Goal: Task Accomplishment & Management: Complete application form

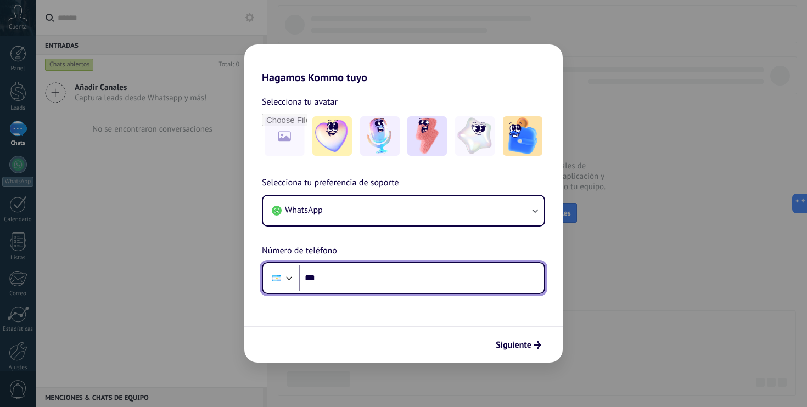
click at [354, 280] on input "***" at bounding box center [421, 278] width 245 height 25
paste input "**********"
click at [337, 278] on input "**********" at bounding box center [421, 278] width 245 height 25
click at [372, 280] on input "**********" at bounding box center [421, 278] width 245 height 25
drag, startPoint x: 372, startPoint y: 280, endPoint x: 359, endPoint y: 300, distance: 23.7
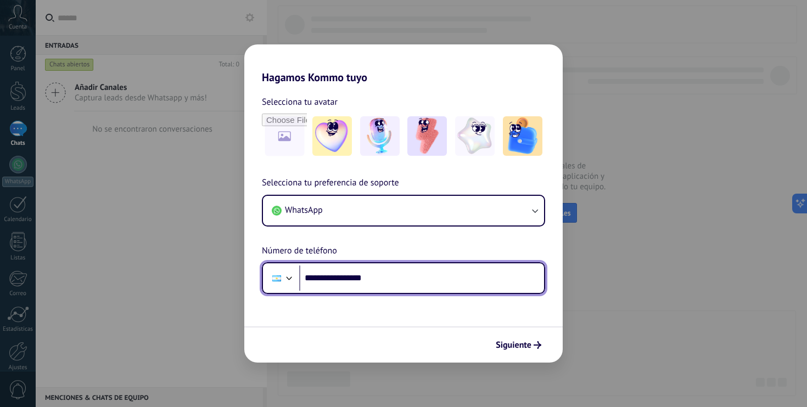
click at [374, 312] on form "**********" at bounding box center [403, 223] width 318 height 279
paste input "**********"
paste input "*********"
type input "**********"
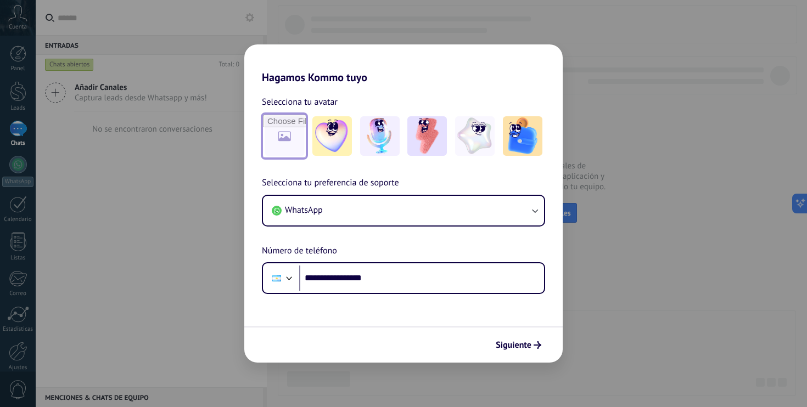
click at [283, 139] on input "file" at bounding box center [284, 136] width 43 height 43
type input "**********"
click at [290, 144] on img at bounding box center [284, 136] width 40 height 40
click at [278, 131] on img at bounding box center [284, 136] width 40 height 40
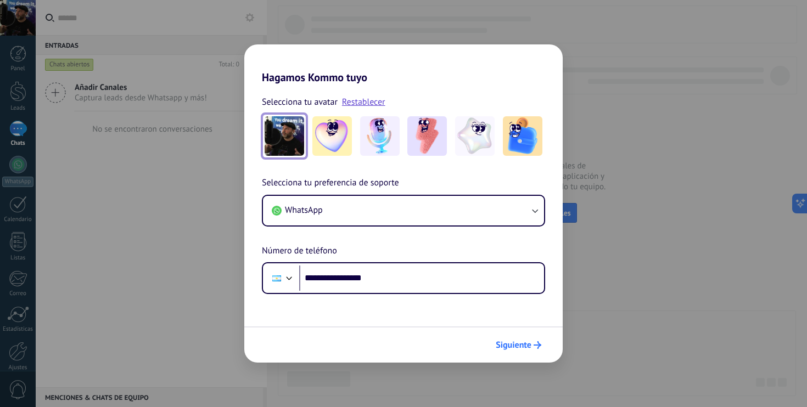
click at [511, 342] on span "Siguiente" at bounding box center [513, 345] width 36 height 8
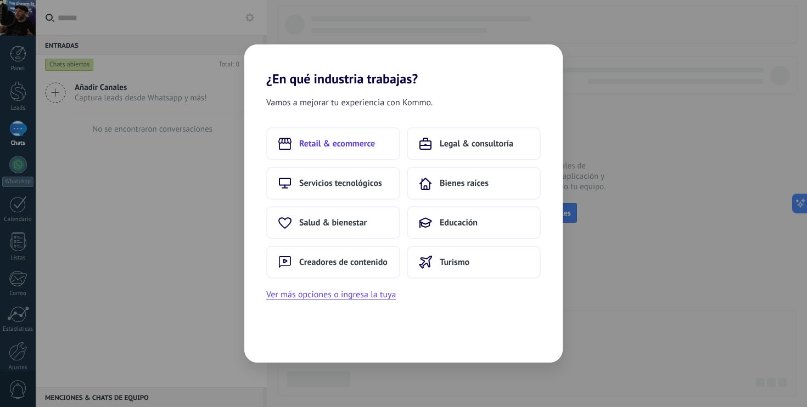
click at [358, 149] on span "Retail & ecommerce" at bounding box center [337, 143] width 76 height 11
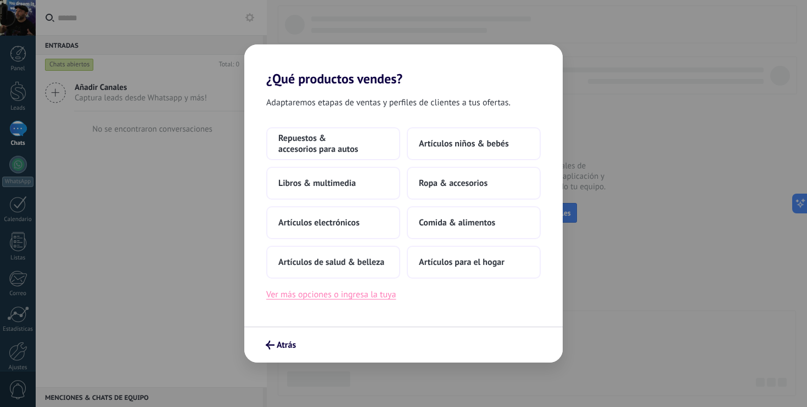
click at [370, 296] on button "Ver más opciones o ingresa la tuya" at bounding box center [330, 295] width 129 height 14
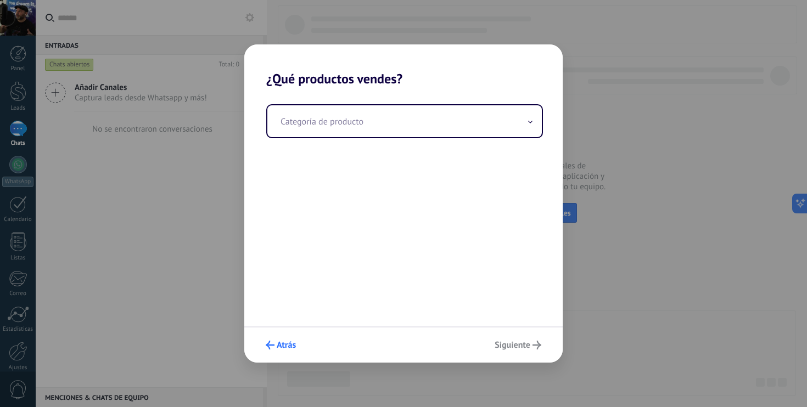
click at [283, 342] on span "Atrás" at bounding box center [286, 345] width 19 height 8
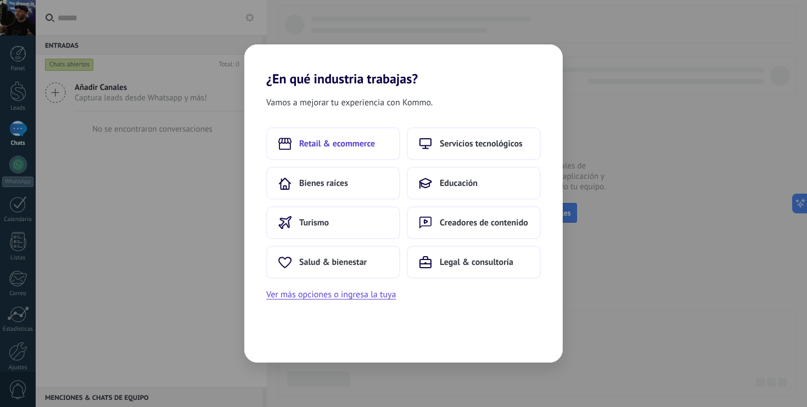
click at [347, 146] on span "Retail & ecommerce" at bounding box center [337, 143] width 76 height 11
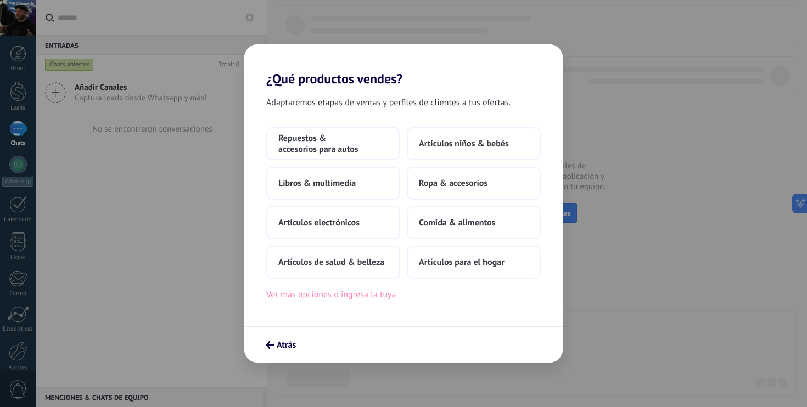
click at [377, 295] on button "Ver más opciones o ingresa la tuya" at bounding box center [330, 295] width 129 height 14
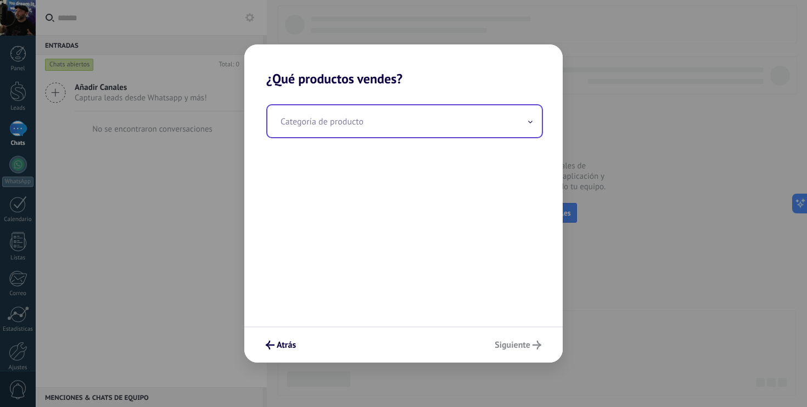
click at [345, 124] on input "text" at bounding box center [404, 121] width 274 height 32
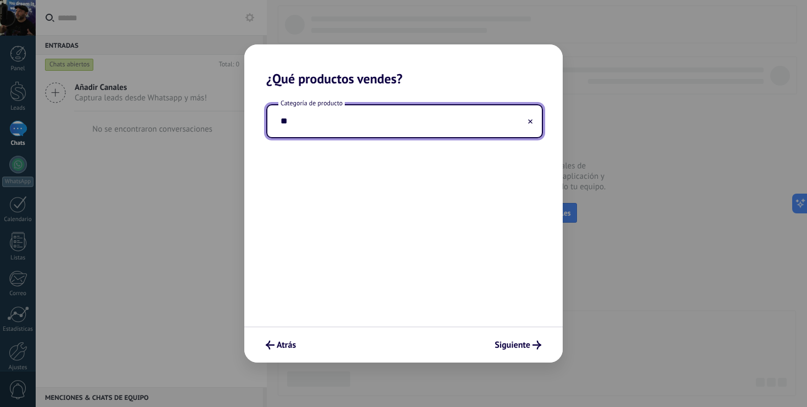
type input "*"
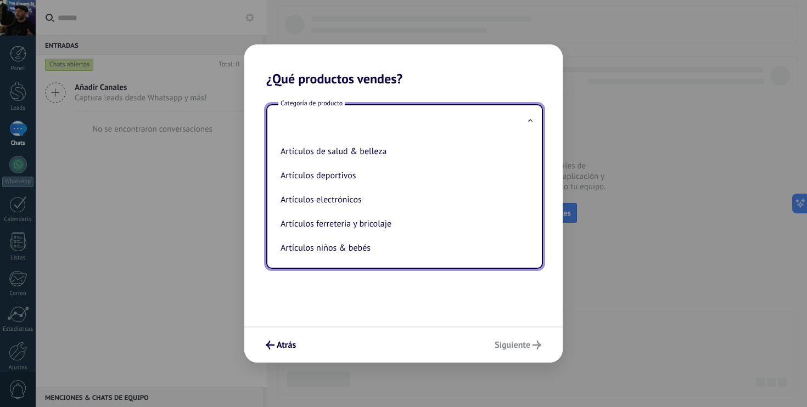
click at [354, 313] on div "Categoría de producto Artículos de salud & belleza Artículos deportivos Artícul…" at bounding box center [403, 207] width 318 height 240
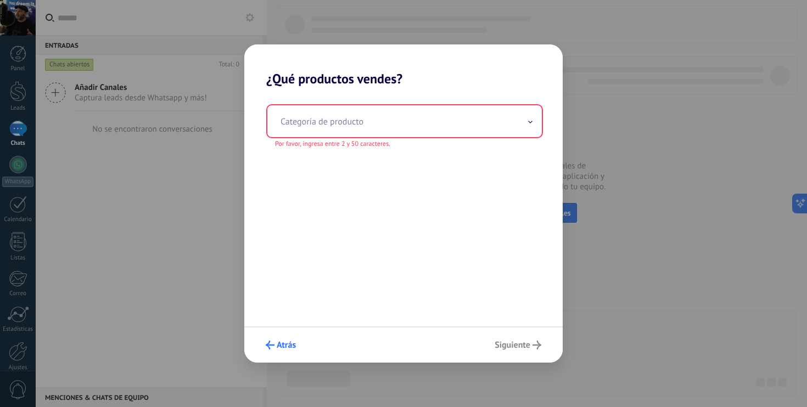
click at [286, 343] on span "Atrás" at bounding box center [286, 345] width 19 height 8
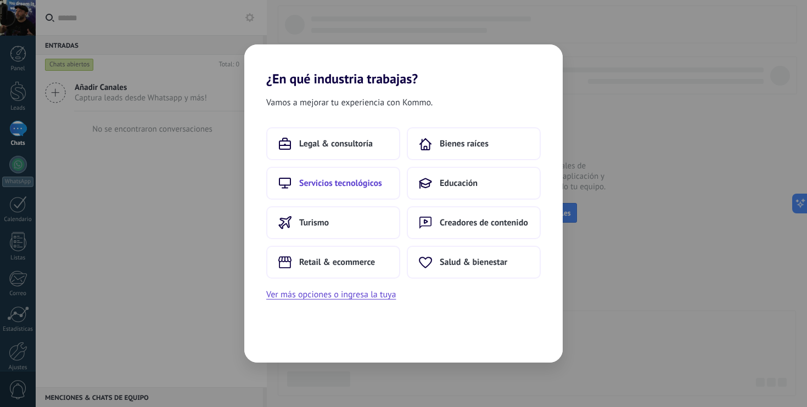
click at [351, 186] on span "Servicios tecnológicos" at bounding box center [340, 183] width 83 height 11
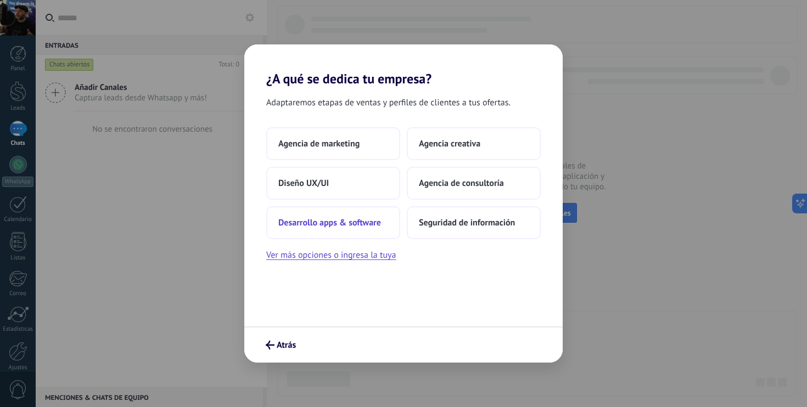
click at [369, 222] on span "Desarrollo apps & software" at bounding box center [329, 222] width 103 height 11
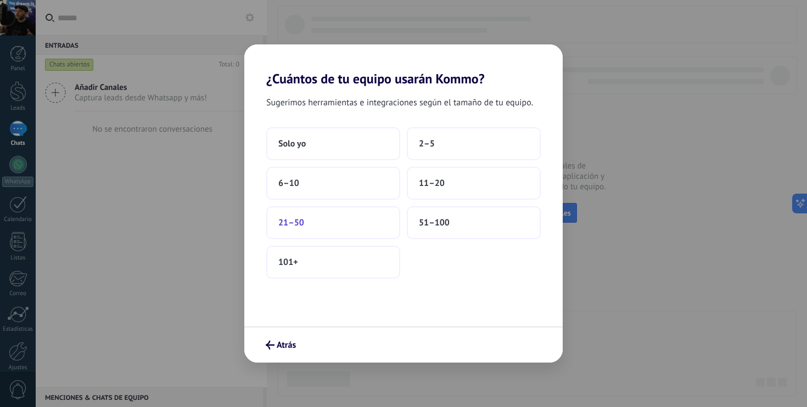
click at [337, 219] on button "21–50" at bounding box center [333, 222] width 134 height 33
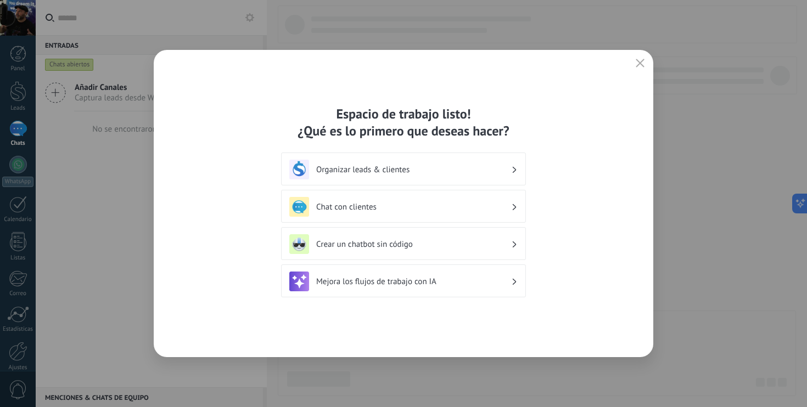
click at [469, 172] on h3 "Organizar leads & clientes" at bounding box center [413, 170] width 195 height 10
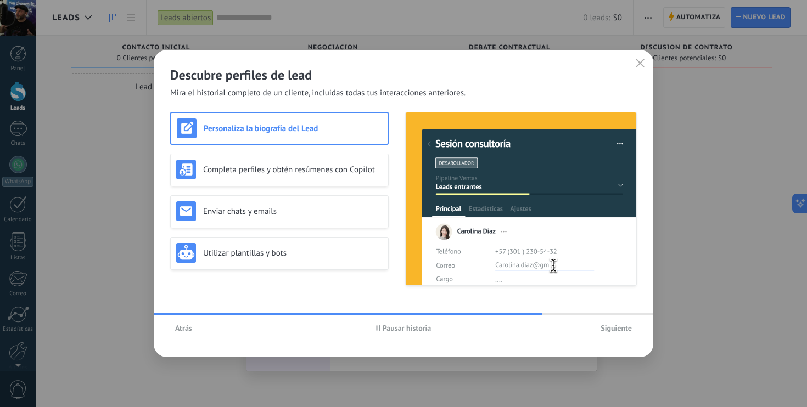
click at [610, 328] on span "Siguiente" at bounding box center [615, 328] width 31 height 8
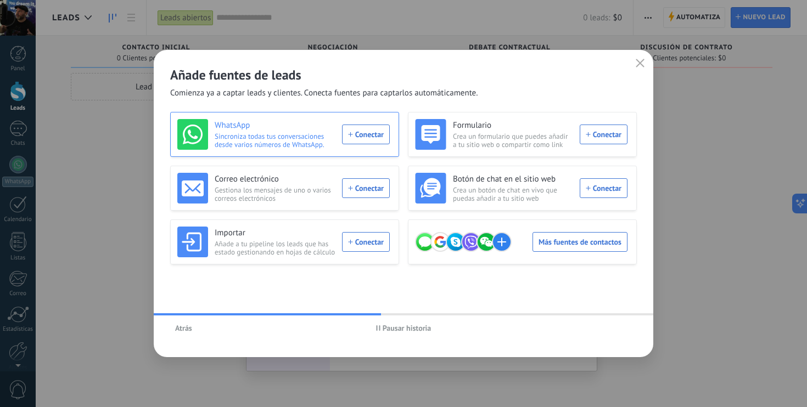
click at [360, 134] on div "WhatsApp Sincroniza todas tus conversaciones desde varios números de WhatsApp. …" at bounding box center [283, 134] width 212 height 31
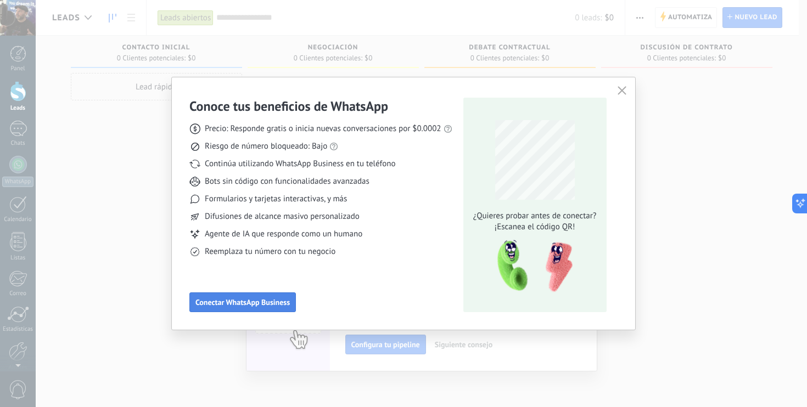
click at [259, 302] on span "Conectar WhatsApp Business" at bounding box center [242, 302] width 94 height 8
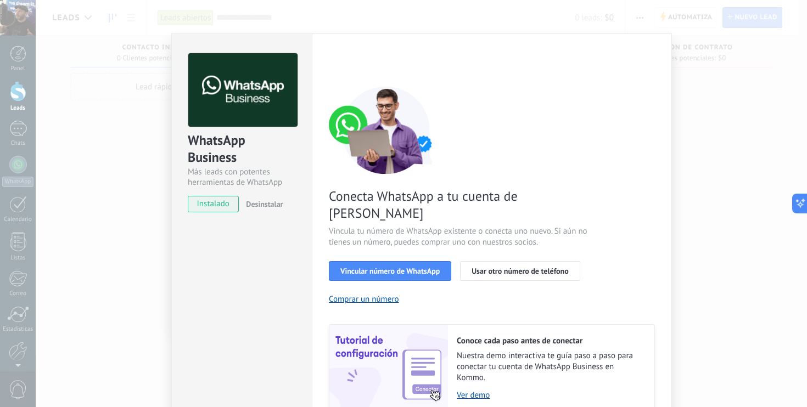
scroll to position [44, 0]
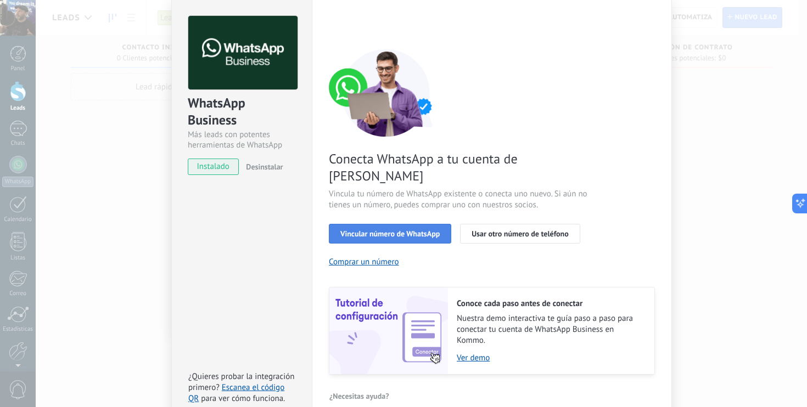
click at [425, 230] on span "Vincular número de WhatsApp" at bounding box center [389, 234] width 99 height 8
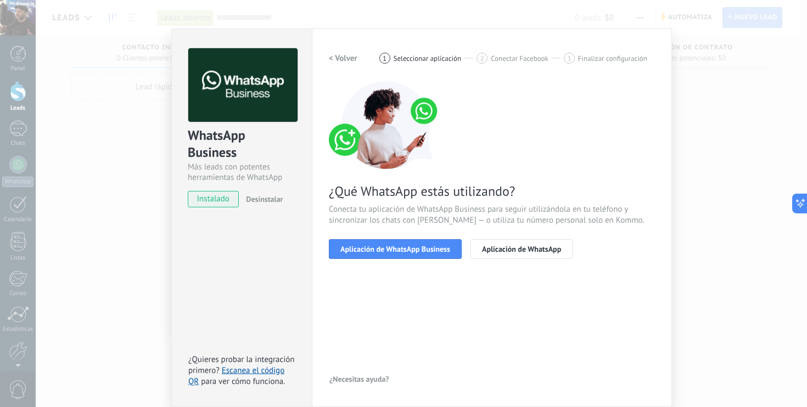
scroll to position [12, 0]
click at [430, 249] on span "Aplicación de WhatsApp Business" at bounding box center [395, 249] width 110 height 8
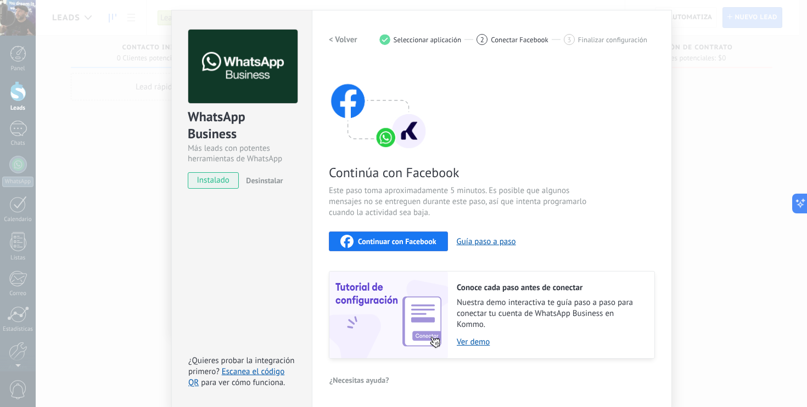
scroll to position [31, 0]
click at [424, 238] on span "Continuar con Facebook" at bounding box center [397, 241] width 78 height 8
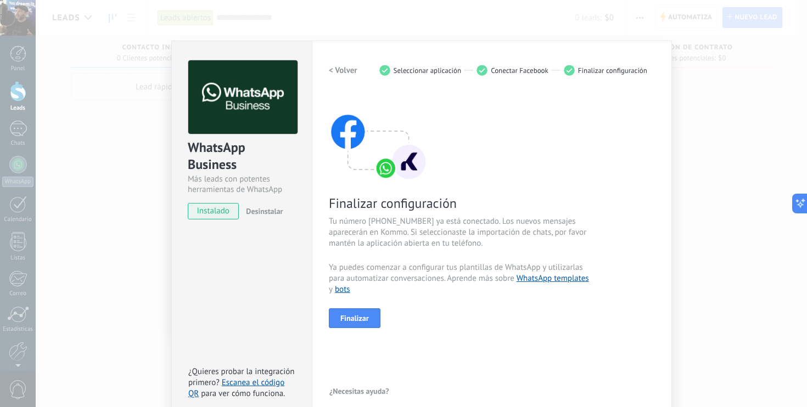
scroll to position [12, 0]
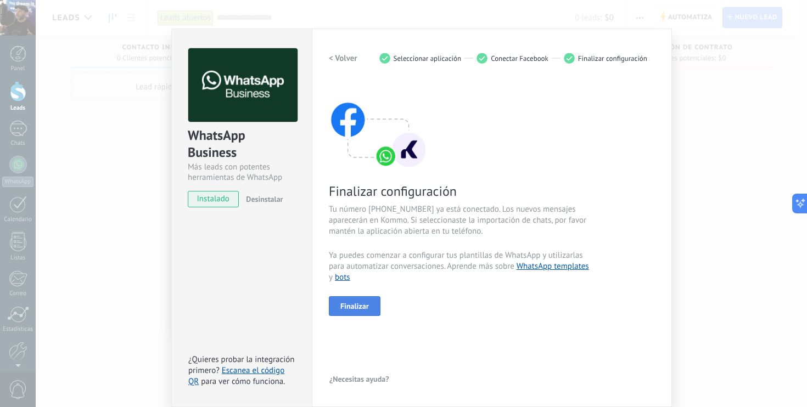
click at [370, 304] on button "Finalizar" at bounding box center [355, 306] width 52 height 20
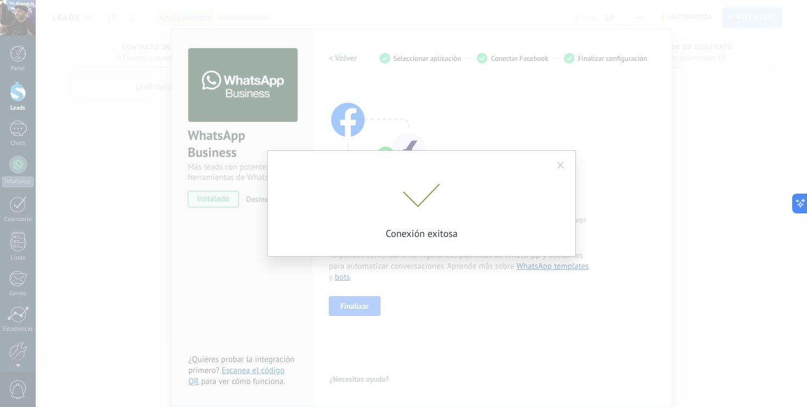
click at [559, 164] on span at bounding box center [560, 166] width 7 height 8
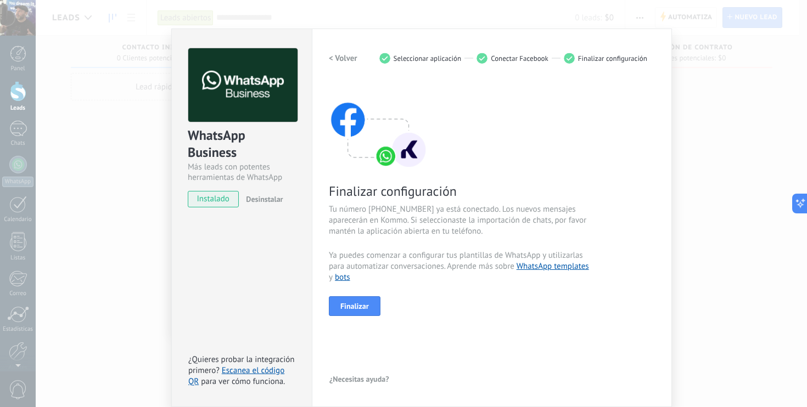
click at [718, 182] on div "WhatsApp Business Más leads con potentes herramientas de WhatsApp instalado Des…" at bounding box center [421, 203] width 771 height 407
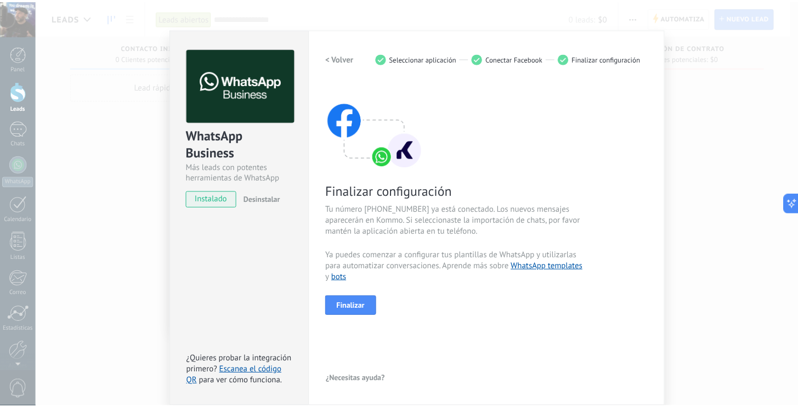
scroll to position [0, 0]
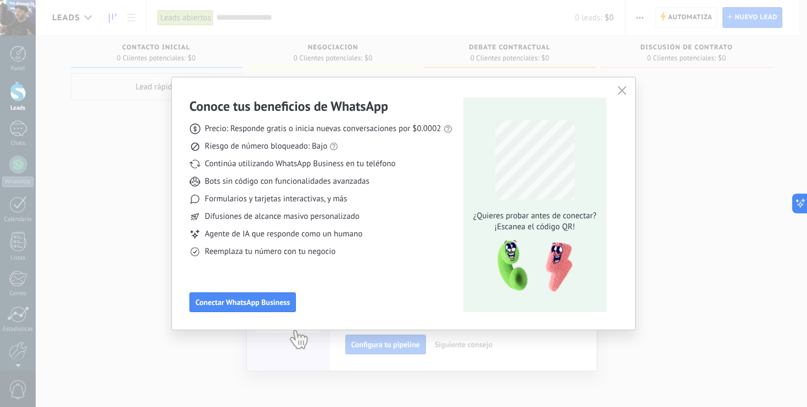
click at [622, 92] on use "button" at bounding box center [621, 90] width 8 height 8
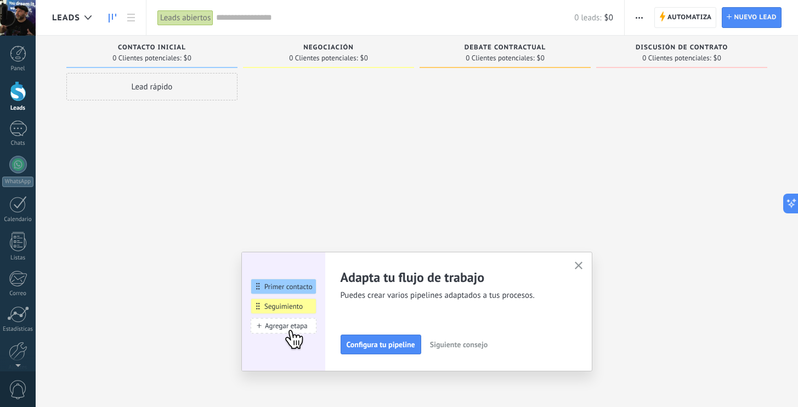
scroll to position [49, 0]
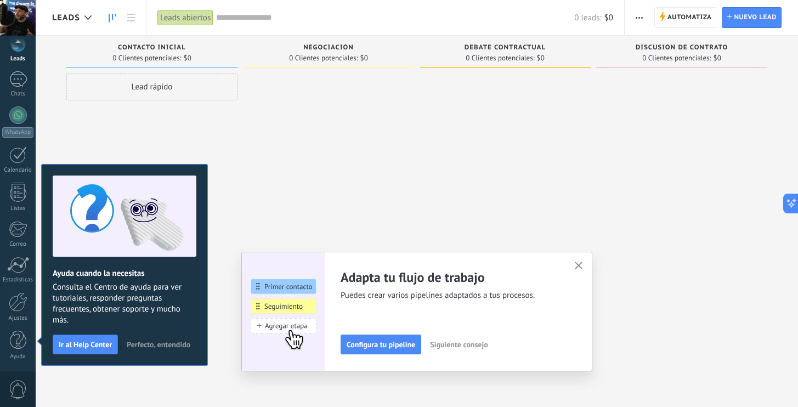
click at [583, 265] on icon "button" at bounding box center [579, 266] width 8 height 8
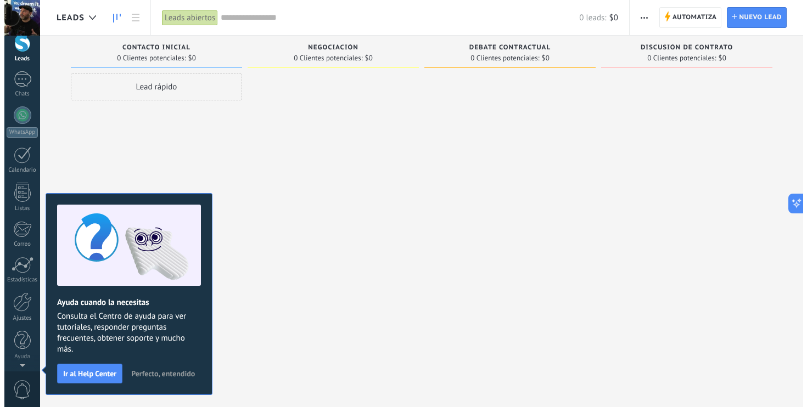
scroll to position [0, 0]
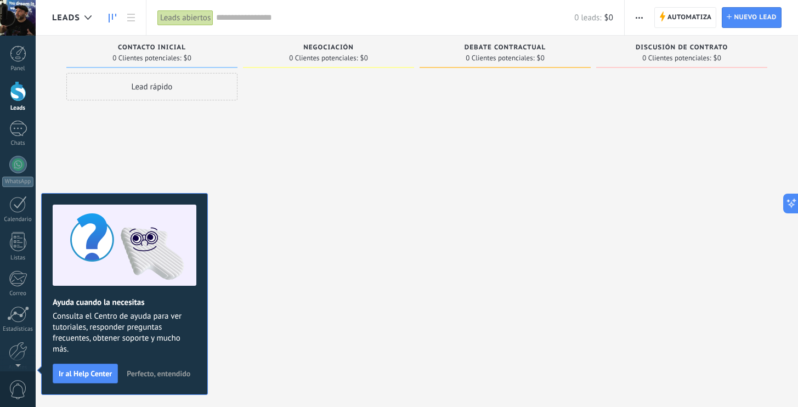
click at [176, 374] on span "Perfecto, entendido" at bounding box center [159, 374] width 64 height 8
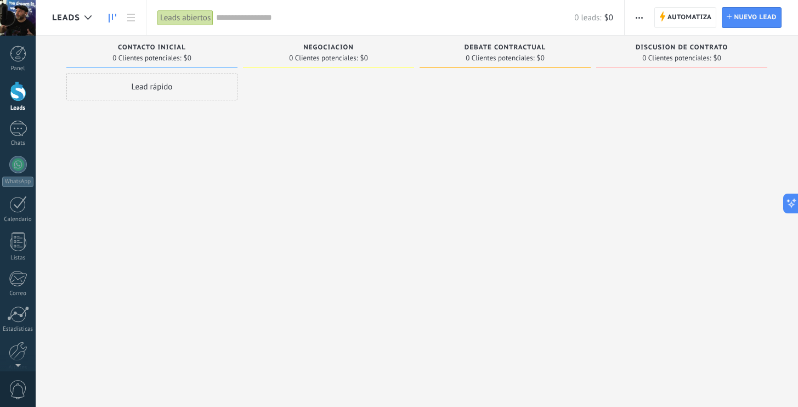
click at [284, 281] on div at bounding box center [328, 205] width 171 height 264
click at [16, 170] on div at bounding box center [18, 165] width 18 height 18
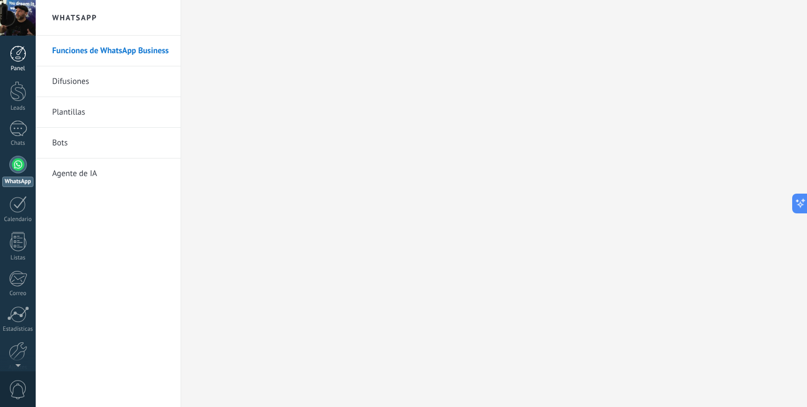
click at [20, 55] on div at bounding box center [18, 54] width 16 height 16
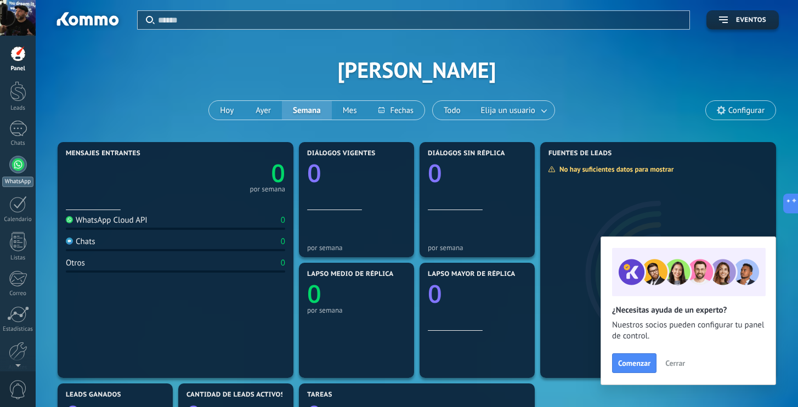
click at [14, 165] on div at bounding box center [18, 165] width 18 height 18
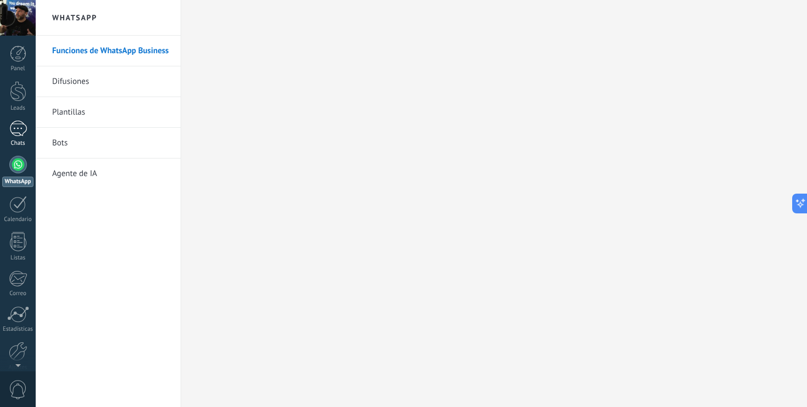
click at [26, 127] on div at bounding box center [18, 129] width 18 height 16
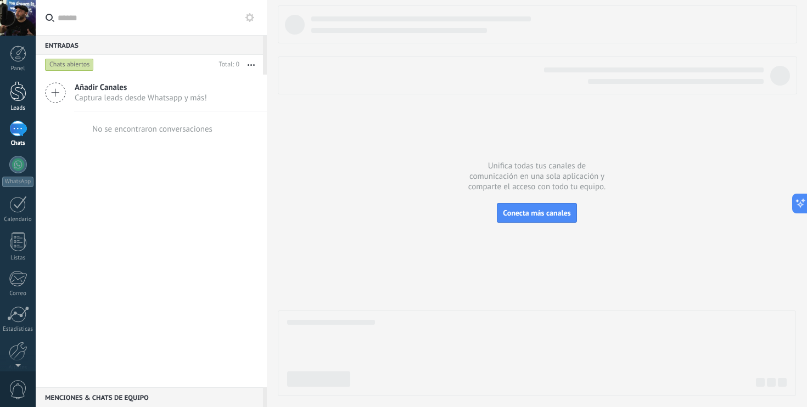
click at [19, 88] on div at bounding box center [18, 91] width 16 height 20
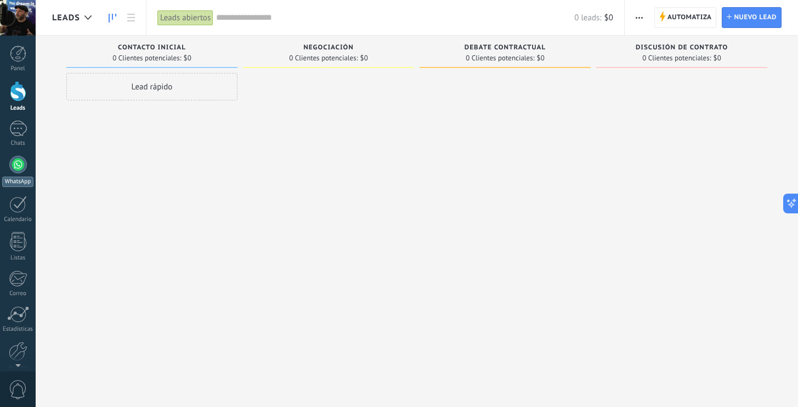
click at [14, 170] on div at bounding box center [18, 165] width 18 height 18
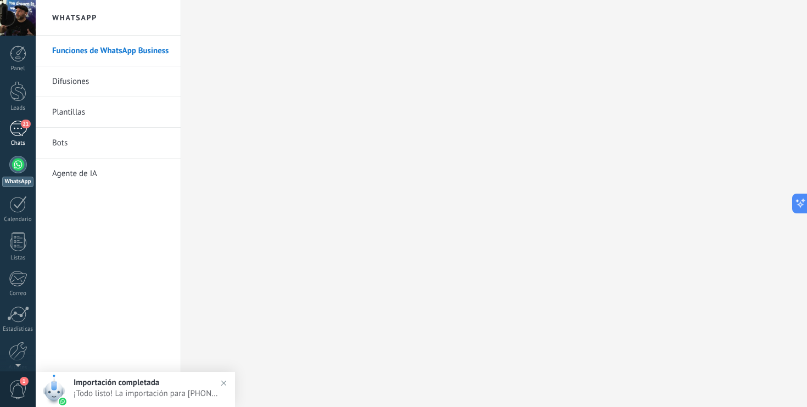
click at [21, 124] on span "21" at bounding box center [25, 124] width 9 height 9
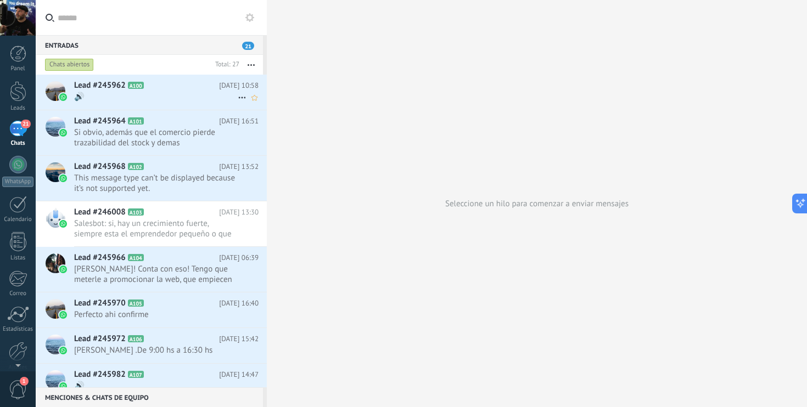
click at [161, 93] on span "🔊" at bounding box center [156, 97] width 164 height 10
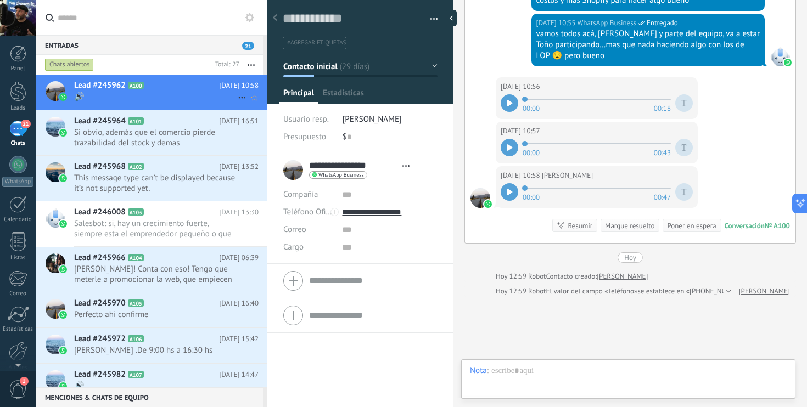
scroll to position [16, 0]
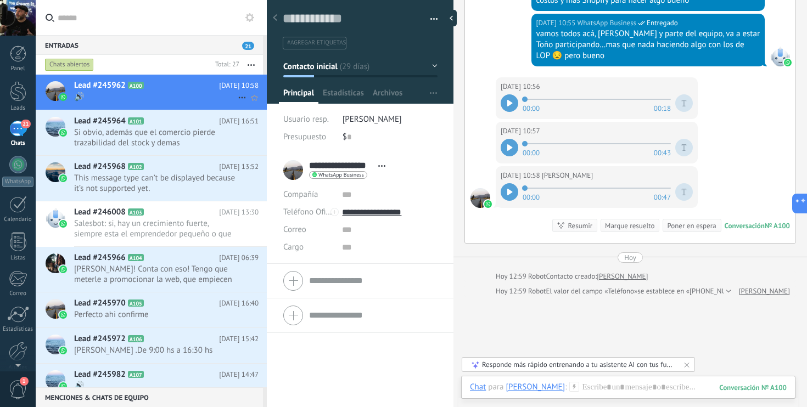
click at [237, 97] on icon at bounding box center [241, 97] width 13 height 13
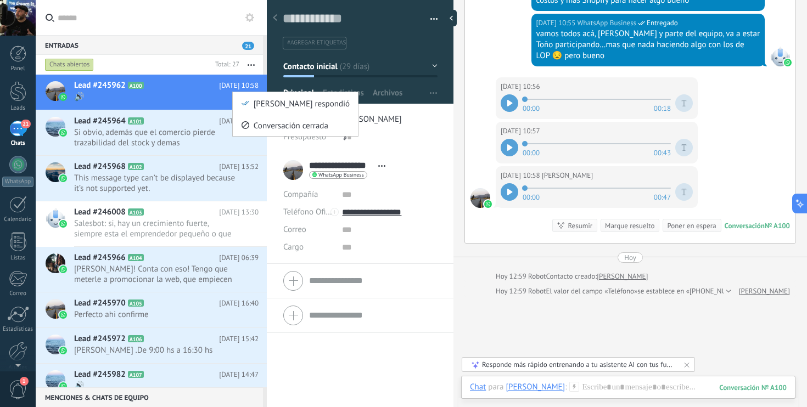
click at [135, 103] on div at bounding box center [403, 203] width 807 height 407
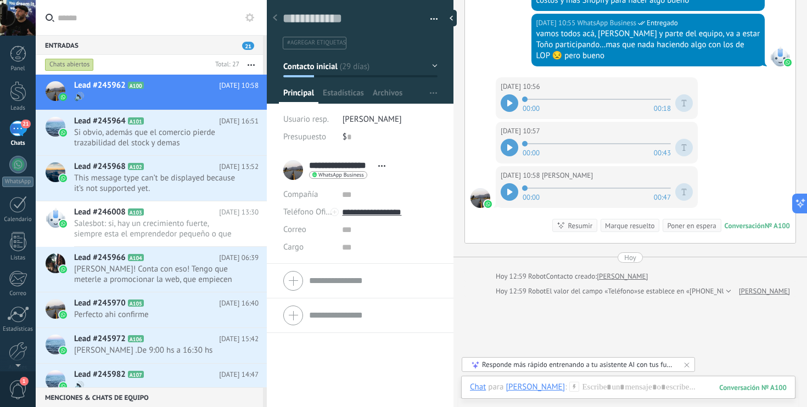
click at [431, 20] on span "button" at bounding box center [434, 21] width 8 height 2
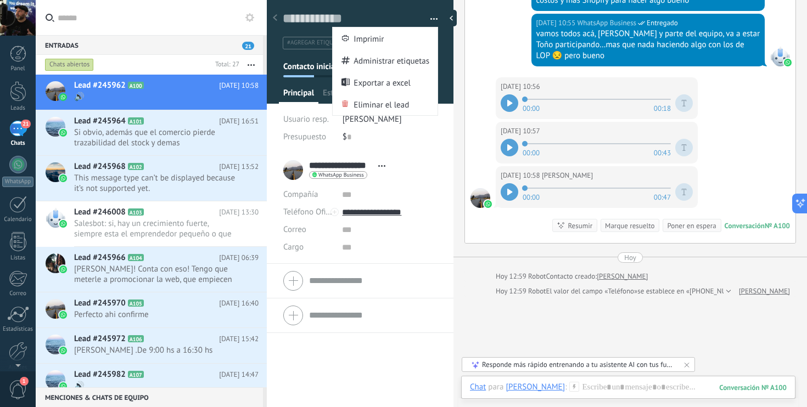
click at [431, 20] on span "button" at bounding box center [434, 21] width 8 height 2
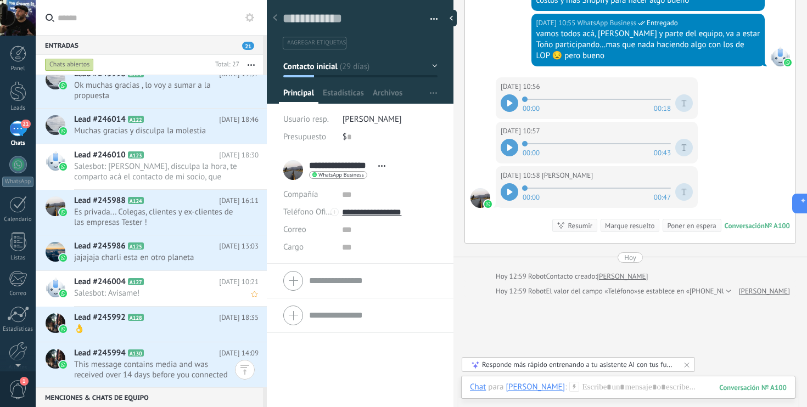
scroll to position [779, 0]
click at [184, 260] on span "jajajaja charli esta en otro planeta" at bounding box center [156, 257] width 164 height 10
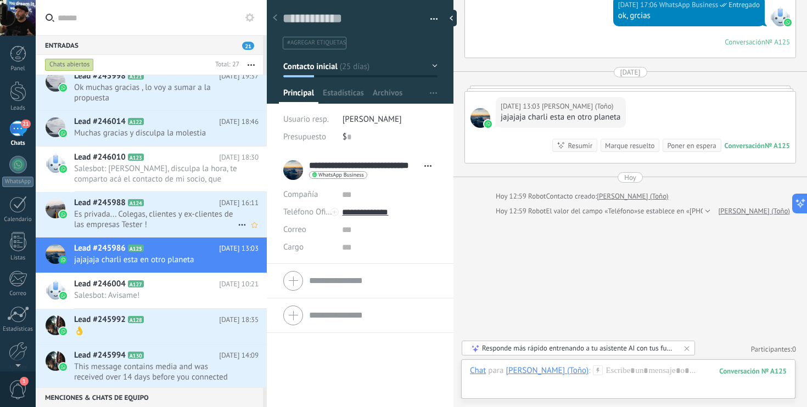
scroll to position [779, 0]
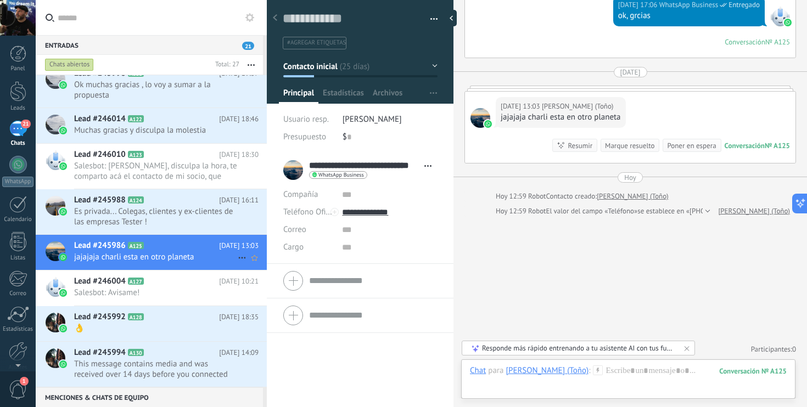
click at [237, 255] on icon at bounding box center [241, 257] width 13 height 13
click at [264, 286] on span "Conversación cerrada" at bounding box center [290, 285] width 75 height 22
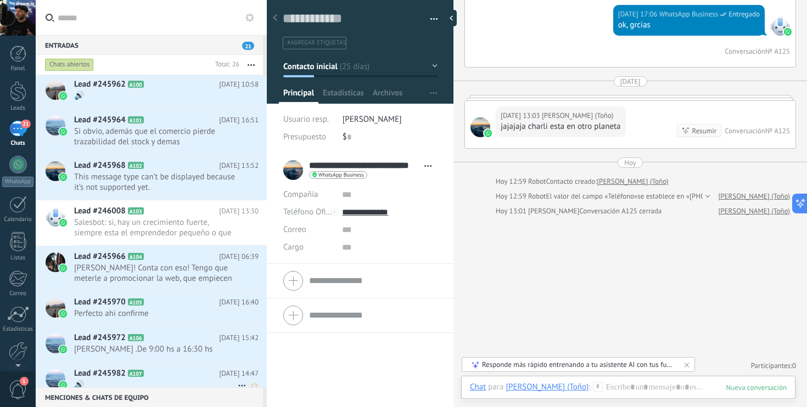
scroll to position [0, 0]
click at [236, 98] on icon at bounding box center [241, 97] width 13 height 13
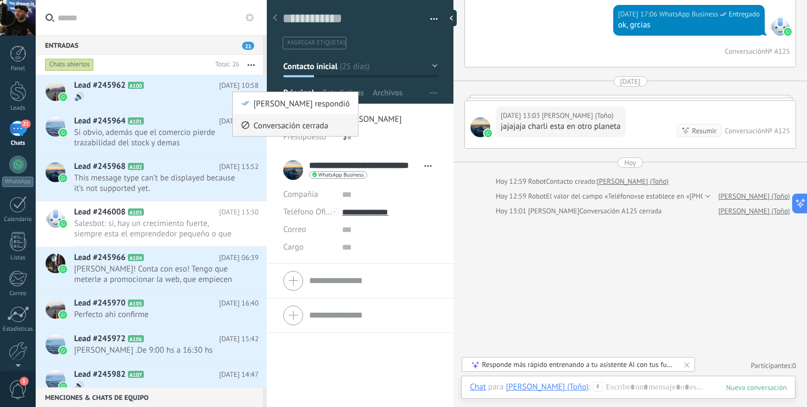
click at [265, 127] on span "Conversación cerrada" at bounding box center [290, 125] width 75 height 22
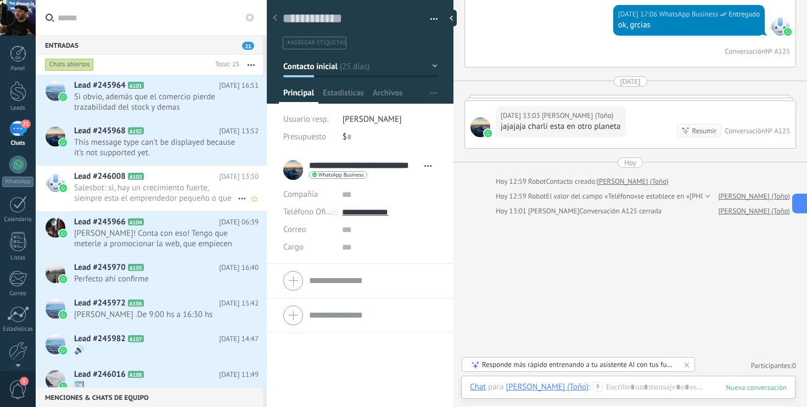
click at [177, 185] on span "Salesbot: si, hay un crecimiento fuerte, siempre esta el emprendedor pequeño o …" at bounding box center [156, 193] width 164 height 21
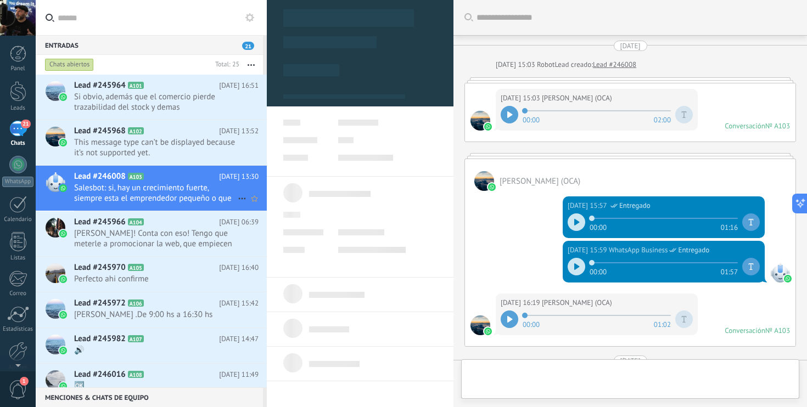
scroll to position [16, 0]
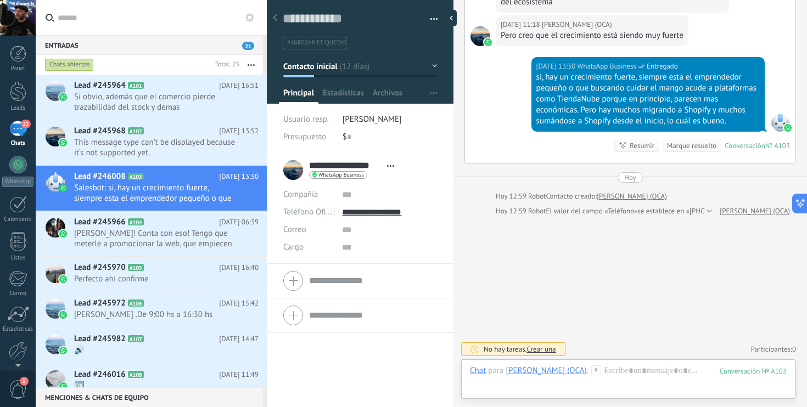
click at [427, 64] on button "Contacto inicial" at bounding box center [360, 67] width 154 height 20
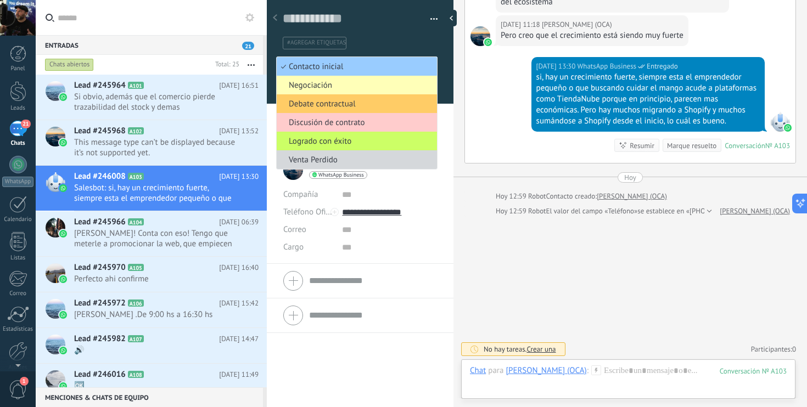
click at [328, 84] on span "Negociación" at bounding box center [355, 85] width 157 height 10
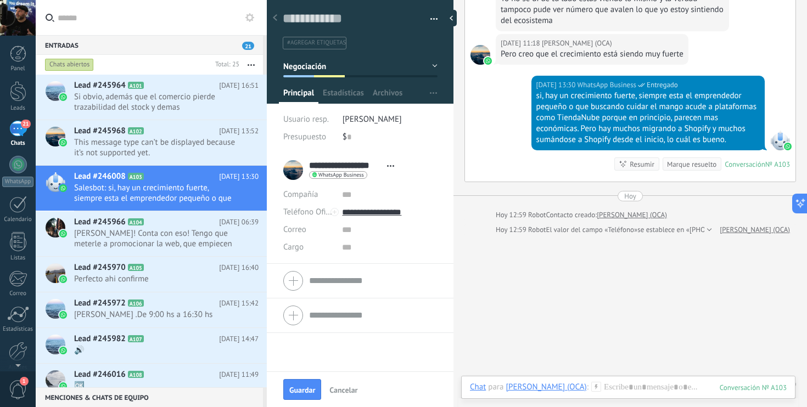
scroll to position [833, 0]
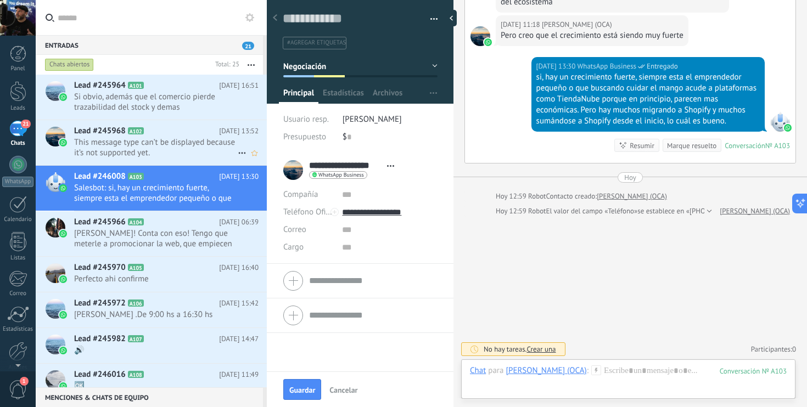
click at [157, 154] on span "This message type can’t be displayed because it’s not supported yet." at bounding box center [156, 147] width 164 height 21
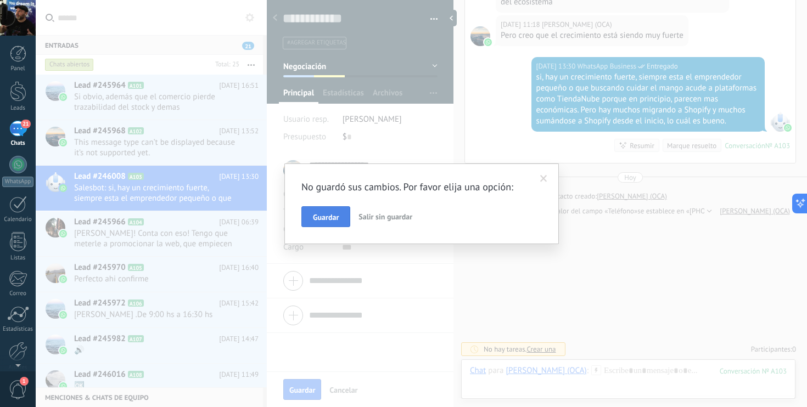
click at [322, 217] on span "Guardar" at bounding box center [326, 217] width 26 height 8
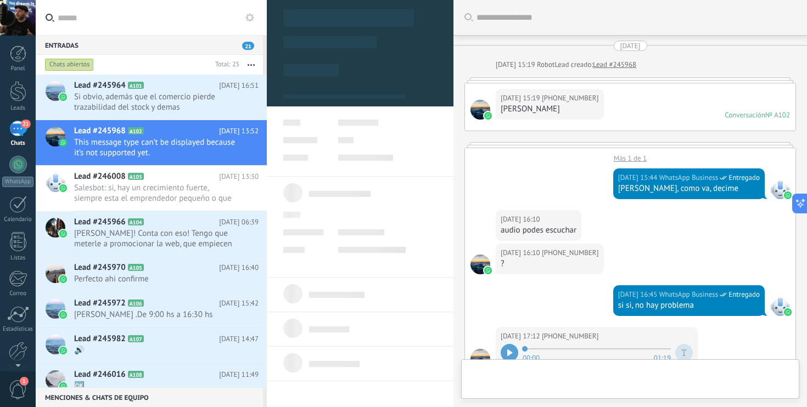
scroll to position [16, 0]
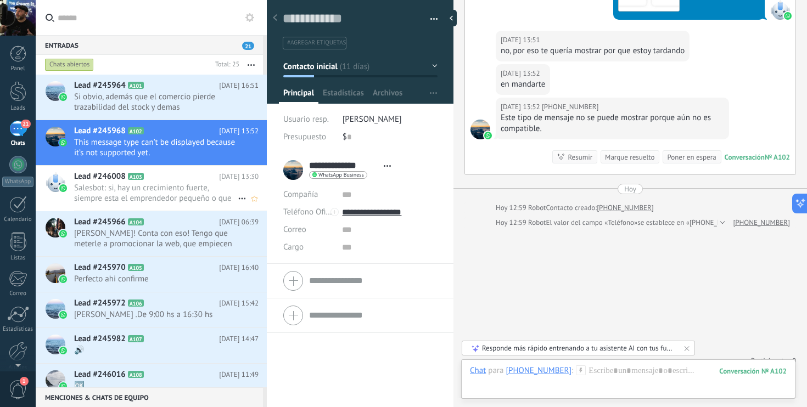
click at [173, 190] on span "Salesbot: si, hay un crecimiento fuerte, siempre esta el emprendedor pequeño o …" at bounding box center [156, 193] width 164 height 21
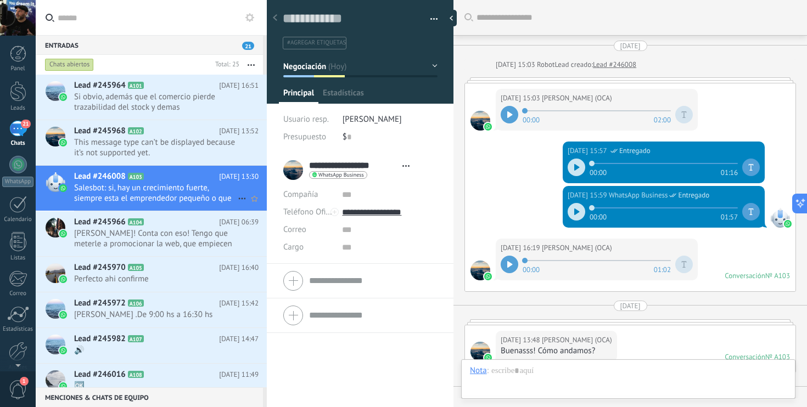
type textarea "**********"
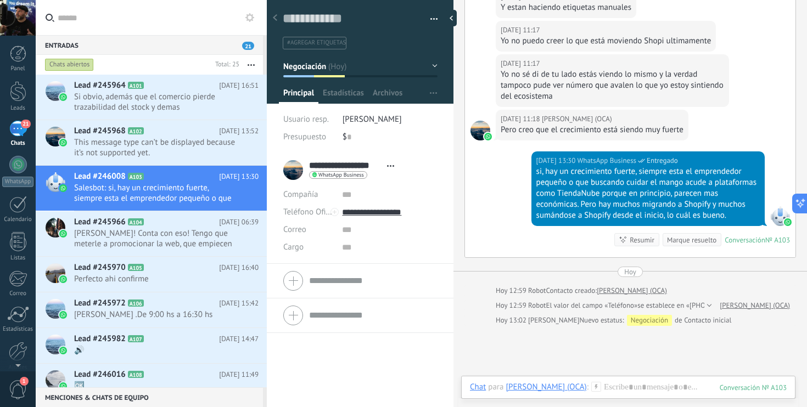
click at [23, 133] on div "21" at bounding box center [18, 129] width 18 height 16
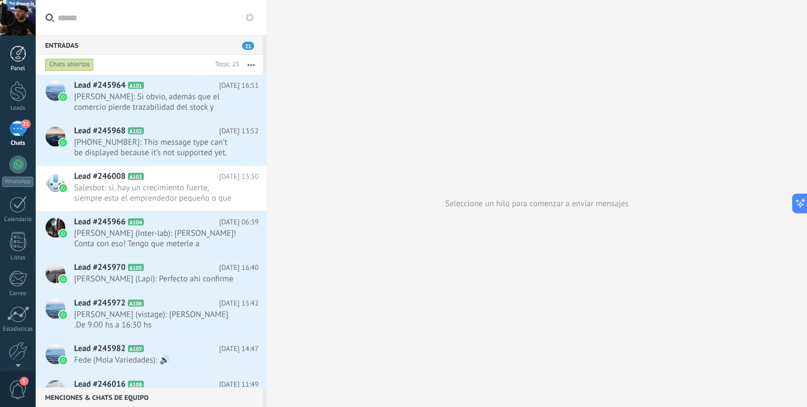
click at [15, 54] on div at bounding box center [18, 54] width 16 height 16
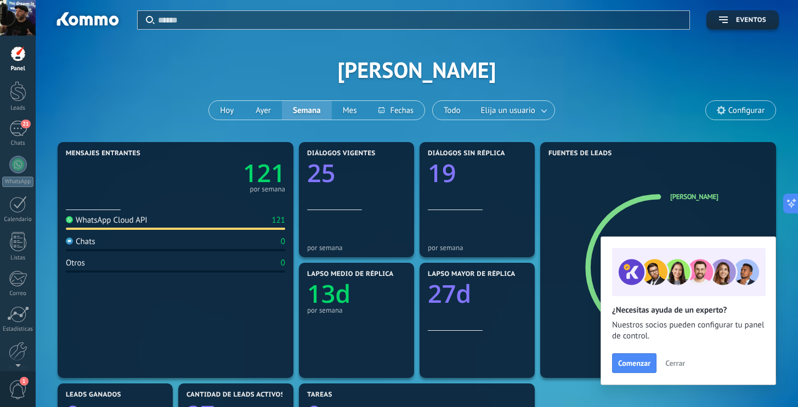
click at [673, 369] on button "Cerrar" at bounding box center [676, 363] width 30 height 16
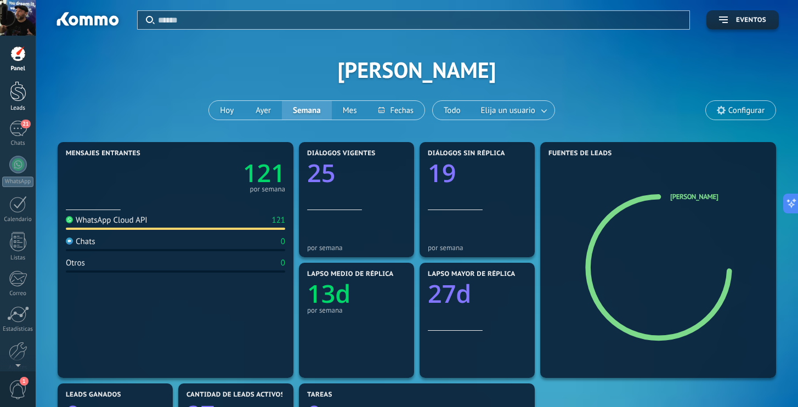
click at [16, 92] on div at bounding box center [18, 91] width 16 height 20
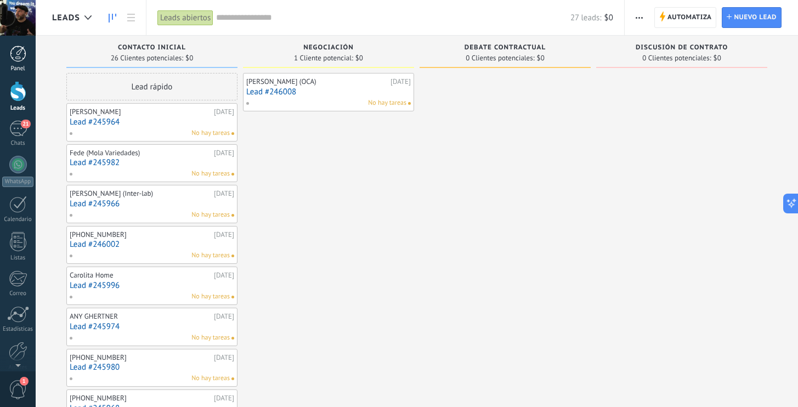
click at [22, 50] on div at bounding box center [18, 54] width 16 height 16
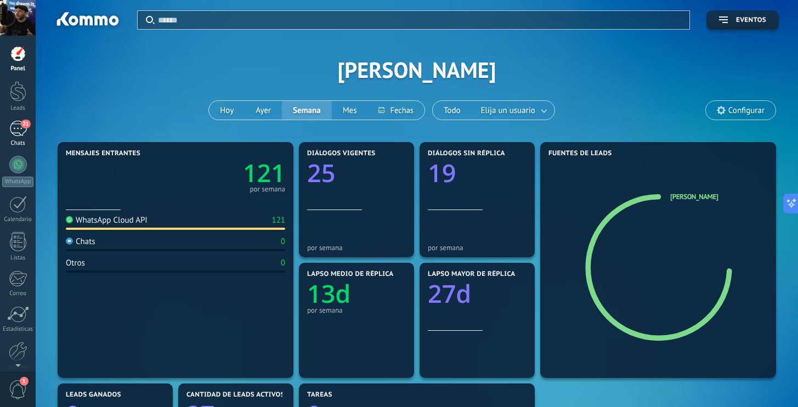
click at [15, 135] on div "21" at bounding box center [18, 129] width 18 height 16
